Goal: Task Accomplishment & Management: Use online tool/utility

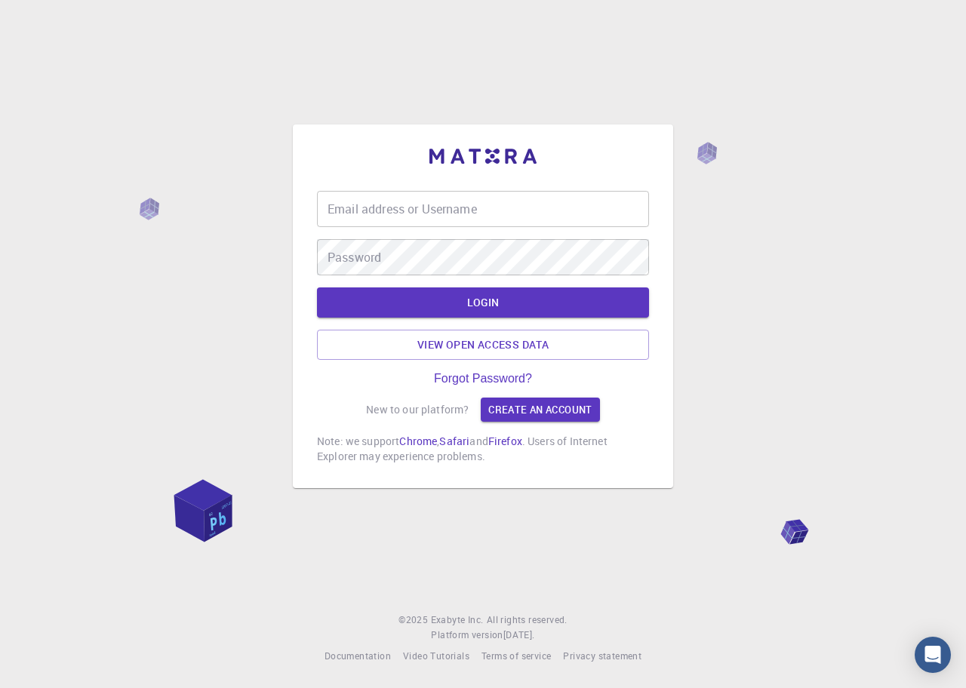
click at [352, 211] on input "Email address or Username" at bounding box center [483, 209] width 332 height 36
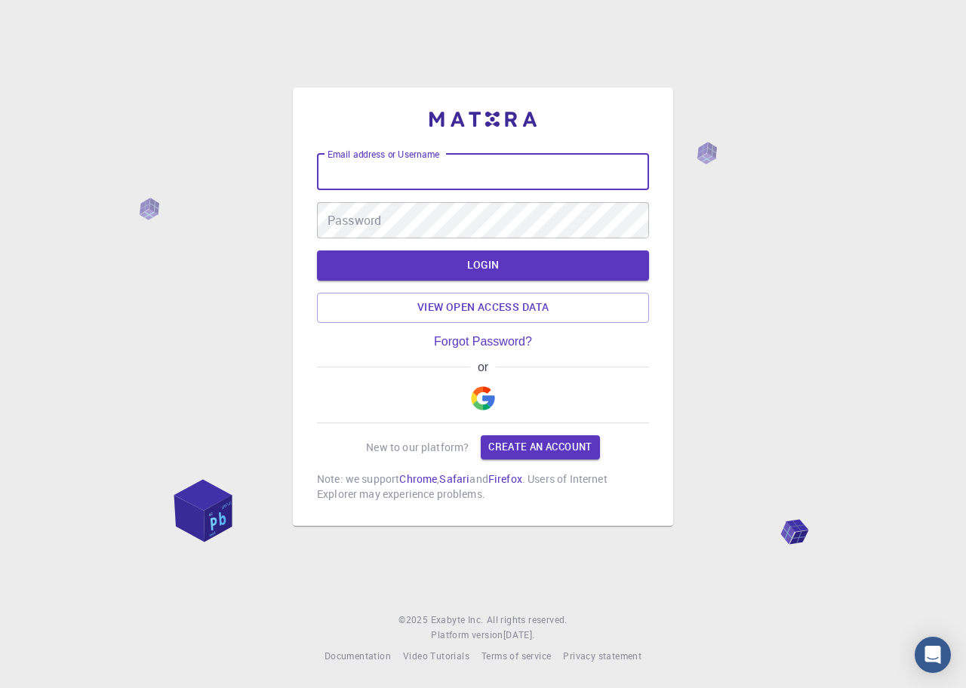
click at [236, 92] on div "Email address or Username Email address or Username Password Password LOGIN Vie…" at bounding box center [483, 344] width 966 height 688
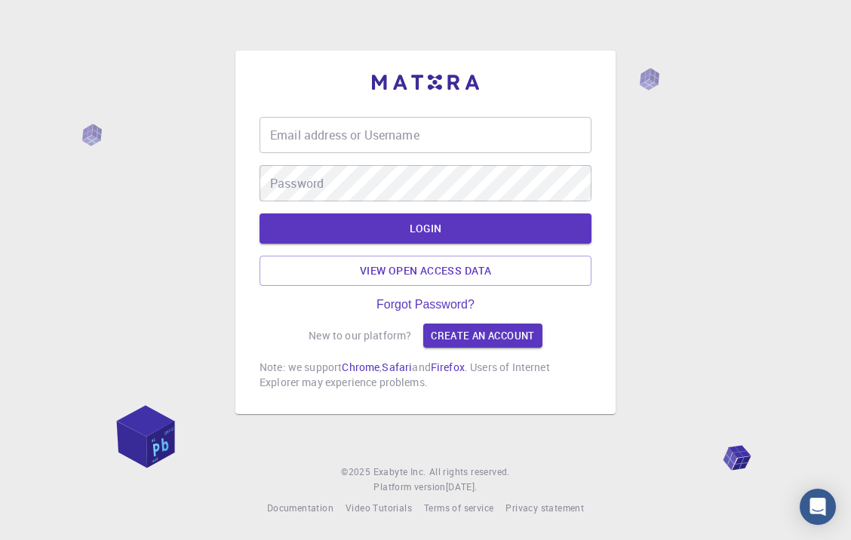
click at [431, 137] on input "Email address or Username" at bounding box center [426, 135] width 332 height 36
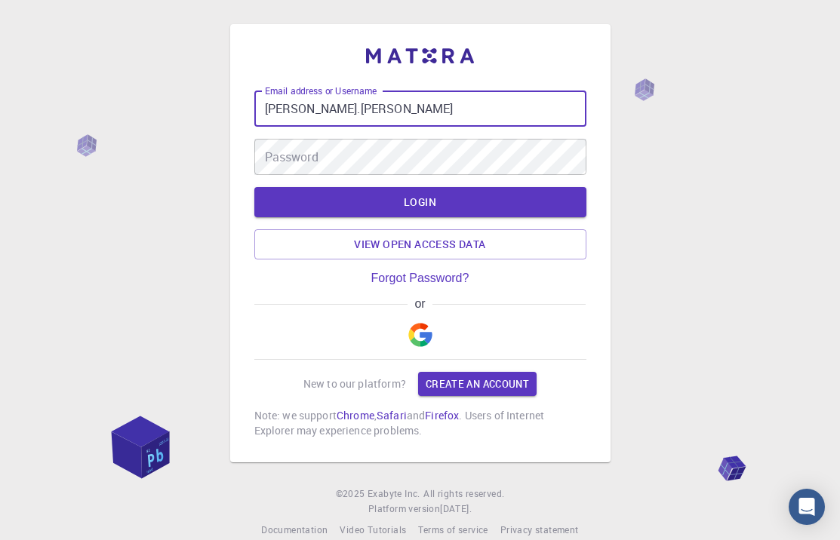
click at [376, 103] on input "[PERSON_NAME].[PERSON_NAME]" at bounding box center [420, 109] width 332 height 36
type input "[PERSON_NAME][EMAIL_ADDRESS][PERSON_NAME][DOMAIN_NAME]"
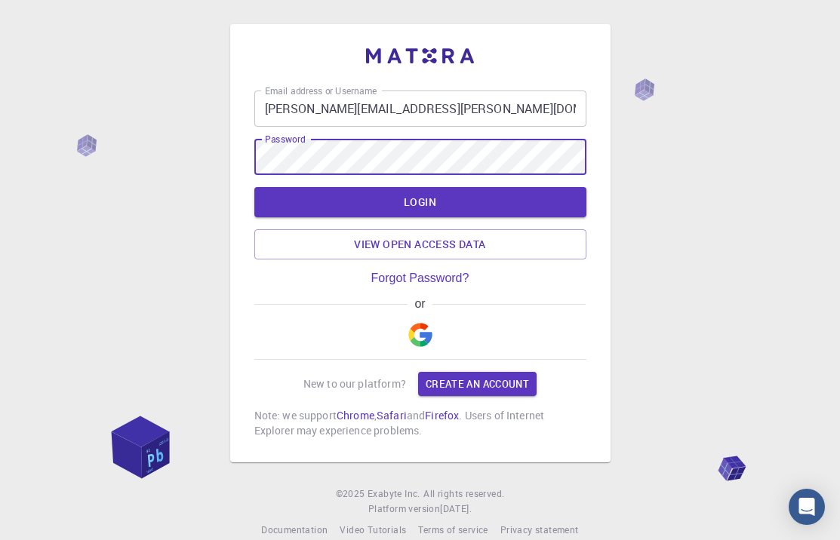
click at [137, 142] on div "Email address or Username [PERSON_NAME][EMAIL_ADDRESS][PERSON_NAME][DOMAIN_NAME…" at bounding box center [420, 281] width 840 height 562
click at [275, 204] on button "LOGIN" at bounding box center [420, 202] width 332 height 30
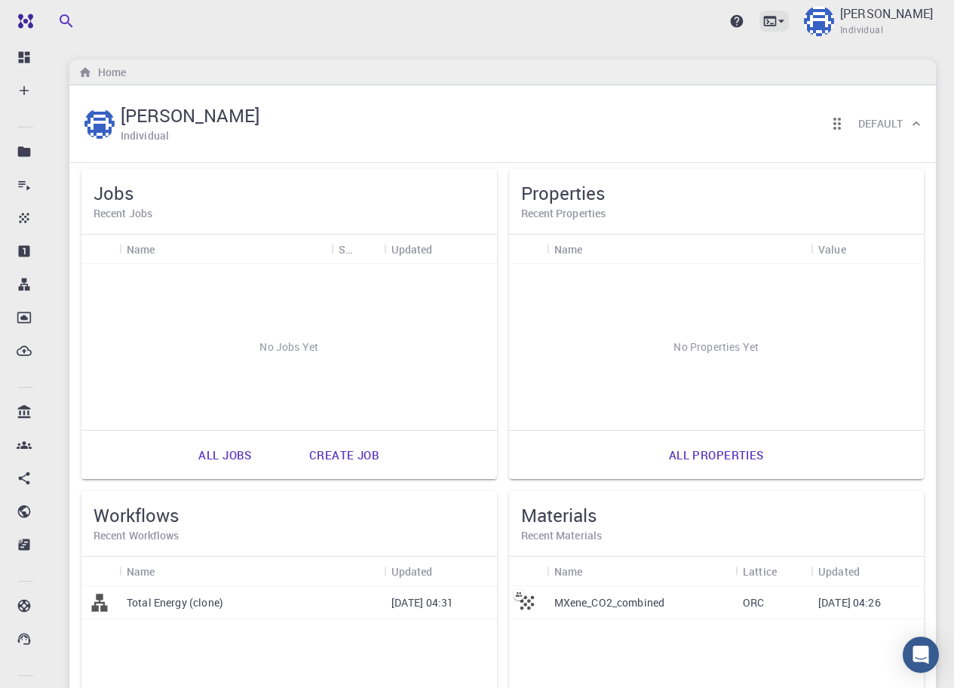
click at [789, 23] on icon at bounding box center [781, 21] width 15 height 15
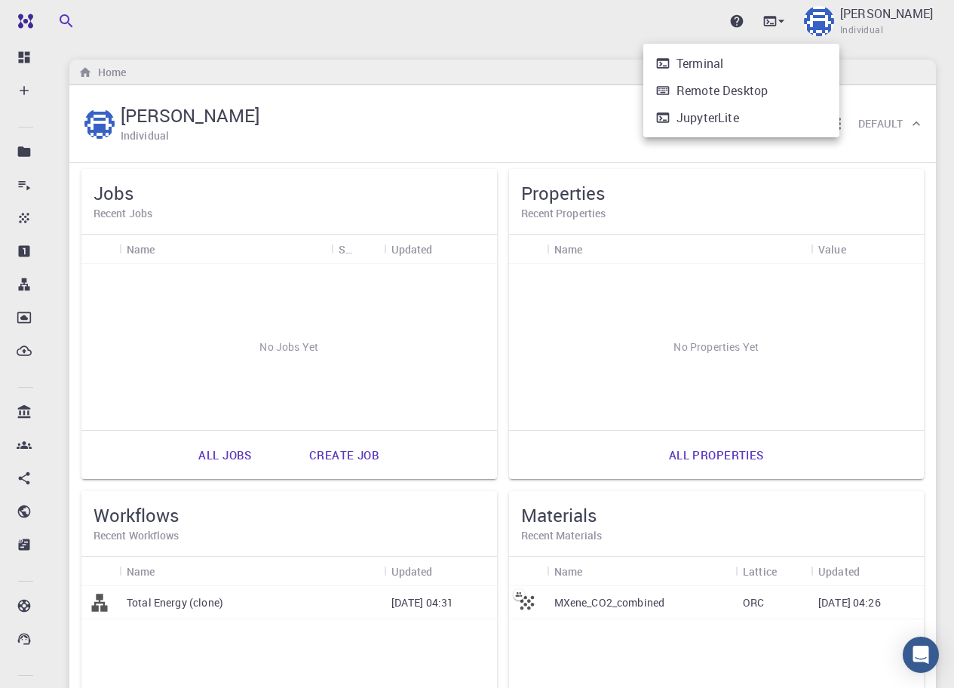
click at [834, 21] on div at bounding box center [477, 344] width 954 height 688
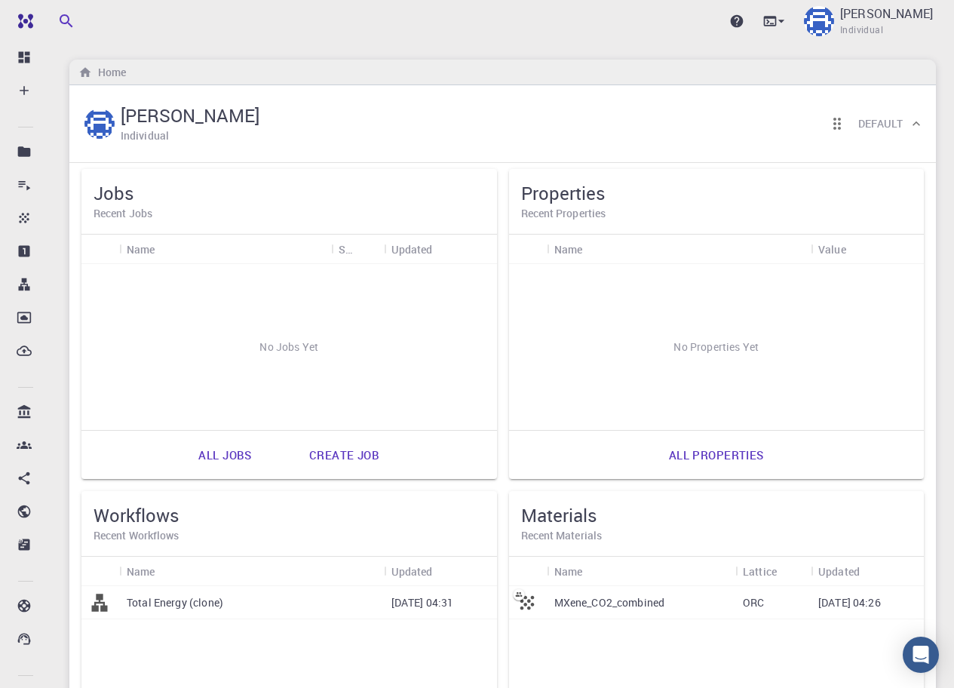
click at [789, 21] on icon at bounding box center [781, 21] width 15 height 15
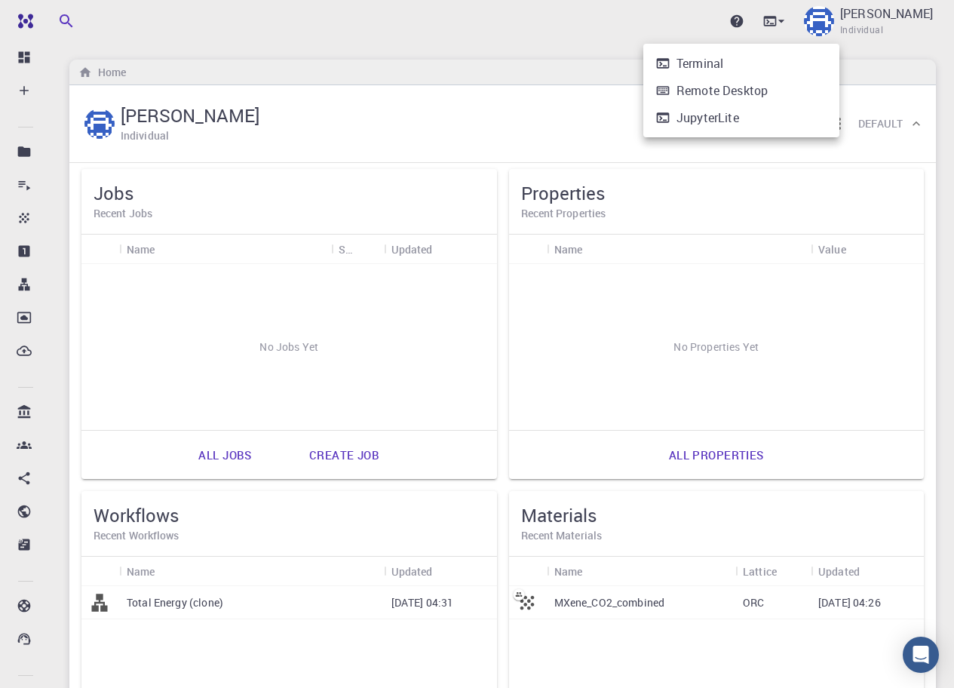
click at [785, 54] on li "Terminal" at bounding box center [741, 63] width 196 height 27
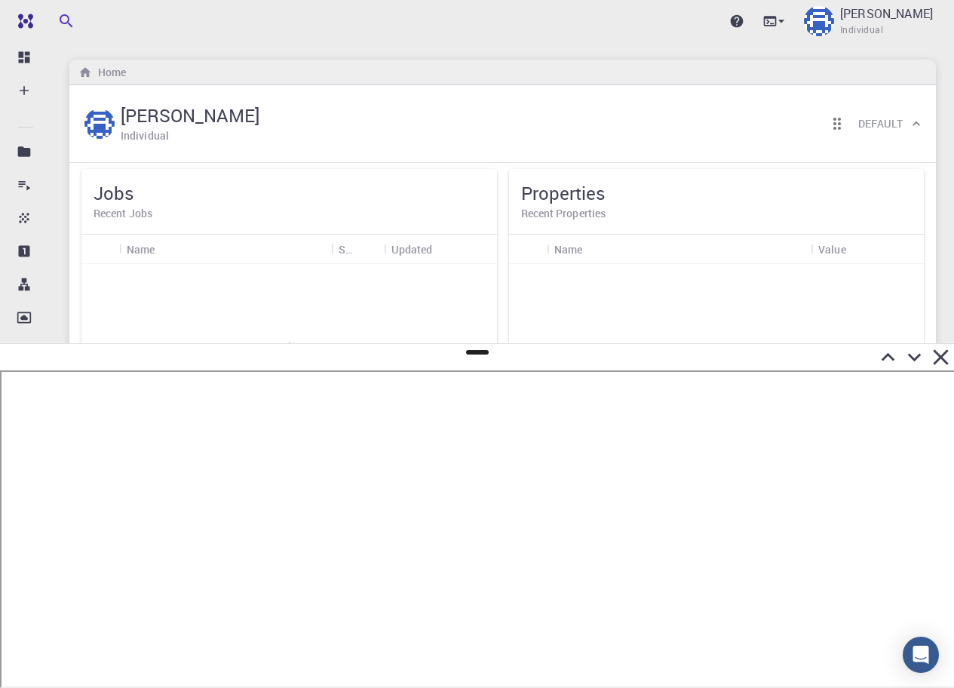
click at [850, 350] on icon at bounding box center [888, 357] width 26 height 26
